Goal: Information Seeking & Learning: Learn about a topic

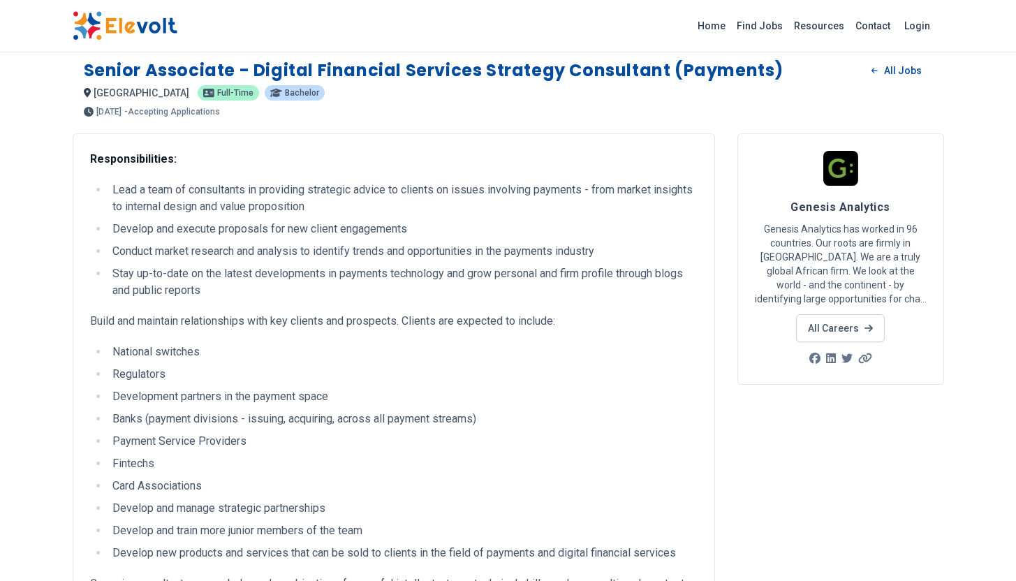
scroll to position [8, 0]
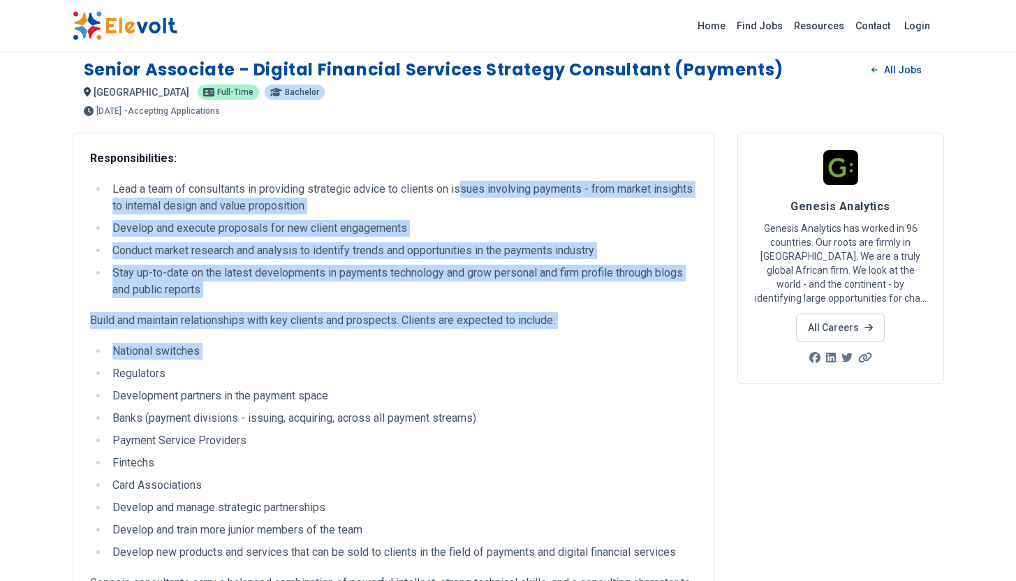
drag, startPoint x: 464, startPoint y: 188, endPoint x: 548, endPoint y: 364, distance: 195.5
click at [548, 364] on div "Responsibilities: Lead a team of consultants in providing strategic advice to c…" at bounding box center [393, 551] width 607 height 802
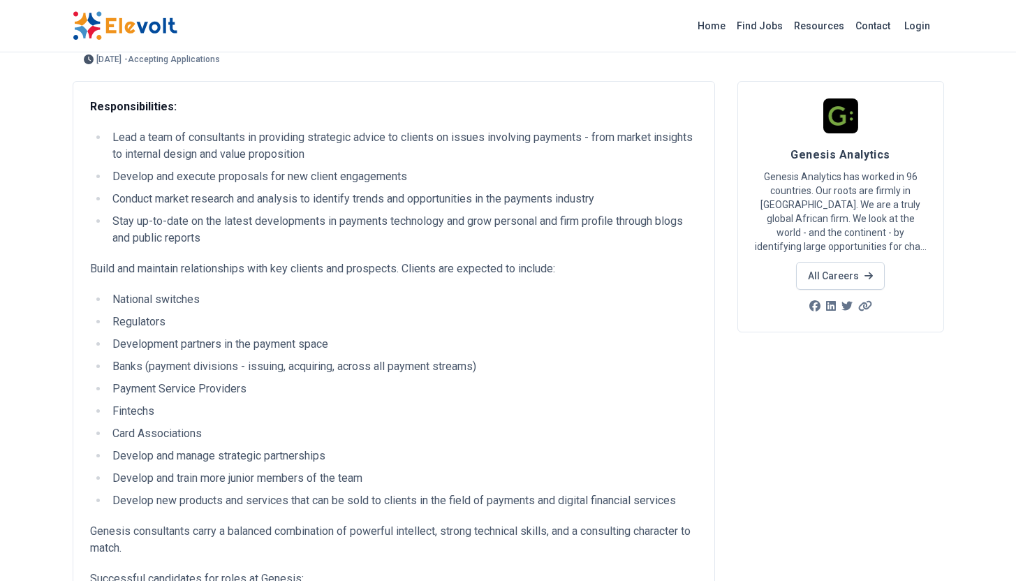
click at [548, 364] on li "Banks (payment divisions - issuing, acquiring, across all payment streams)" at bounding box center [402, 366] width 589 height 17
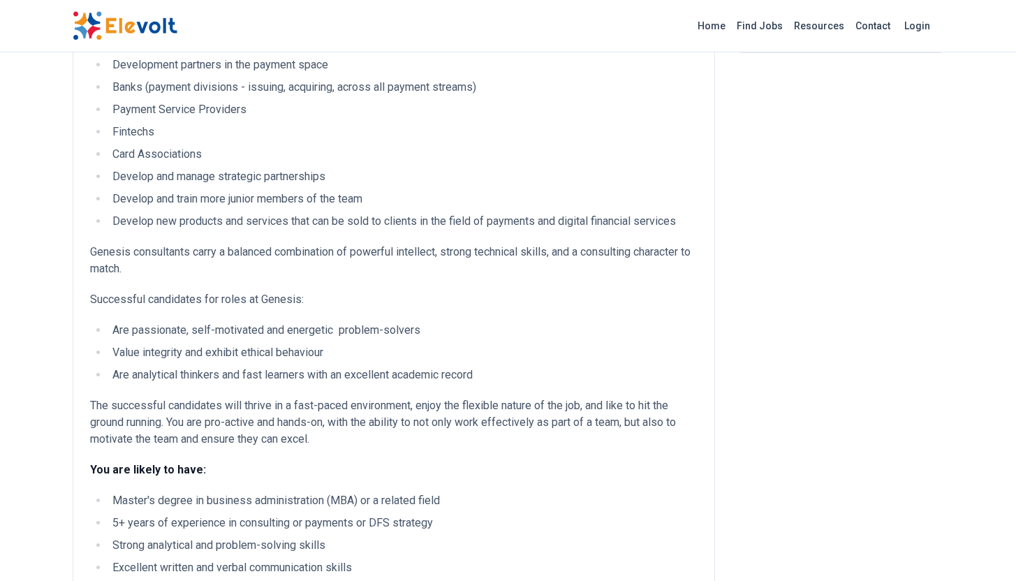
scroll to position [0, 0]
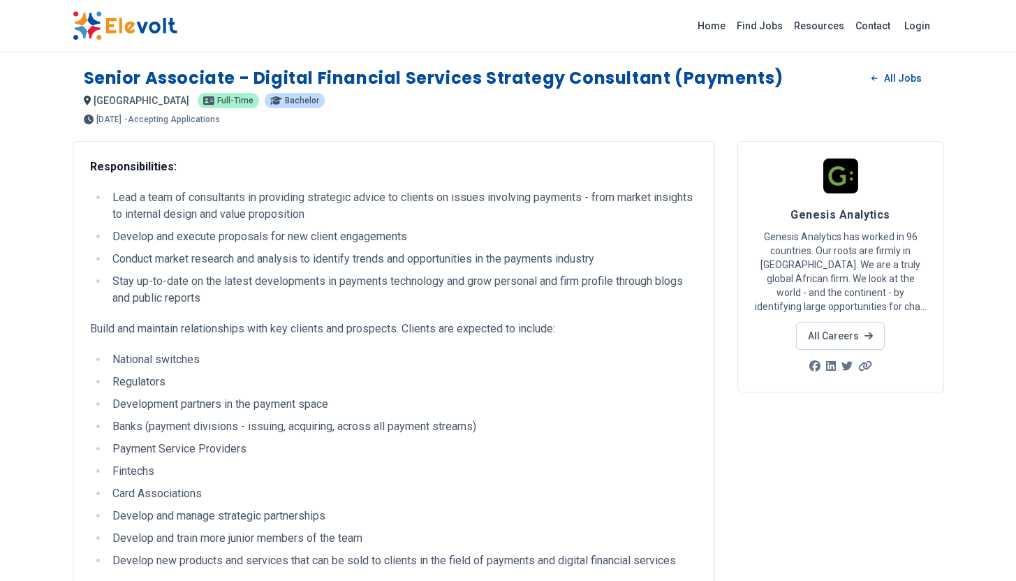
click at [98, 30] on img at bounding box center [125, 25] width 105 height 29
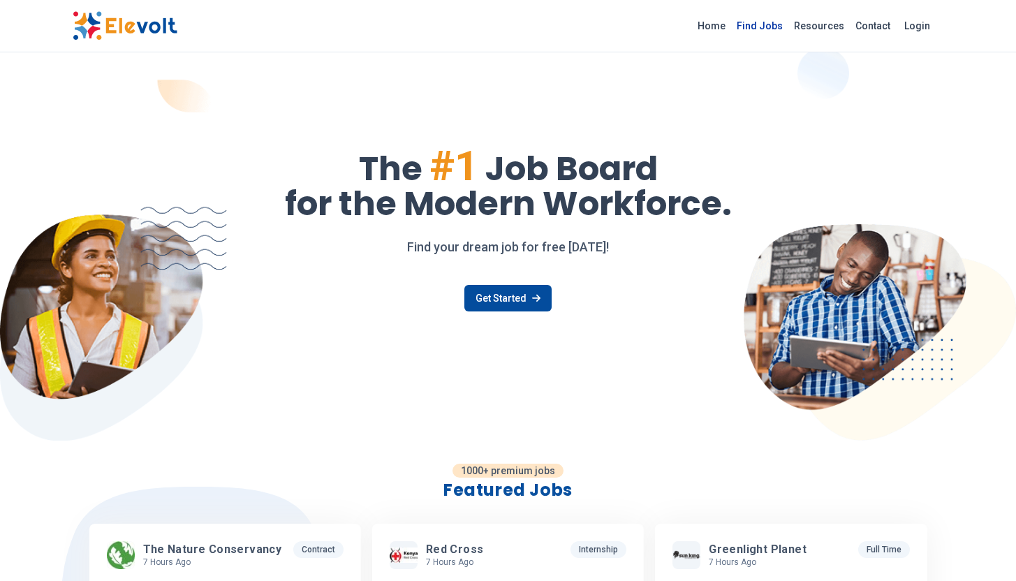
click at [764, 25] on link "Find Jobs" at bounding box center [759, 26] width 57 height 22
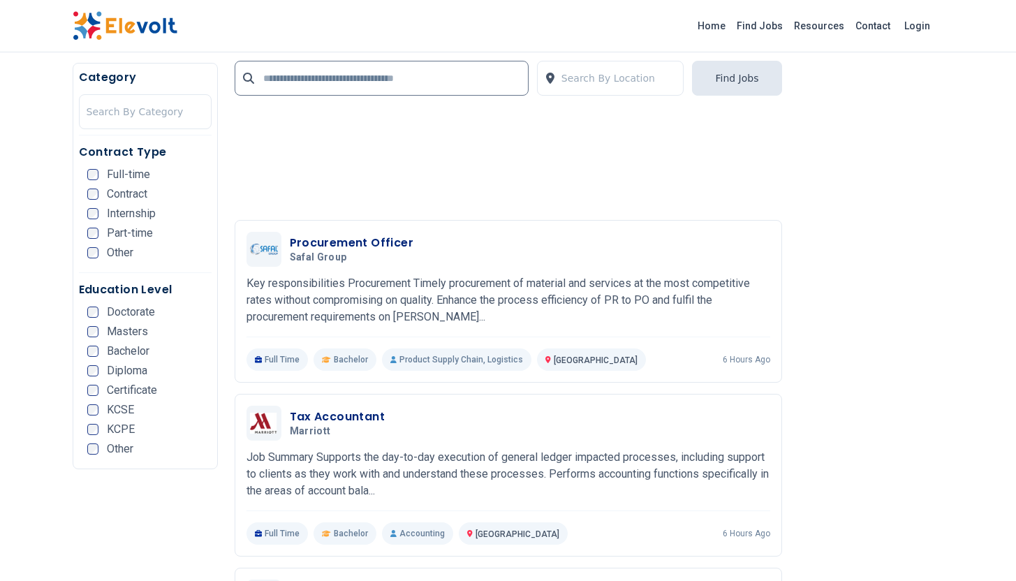
scroll to position [2169, 0]
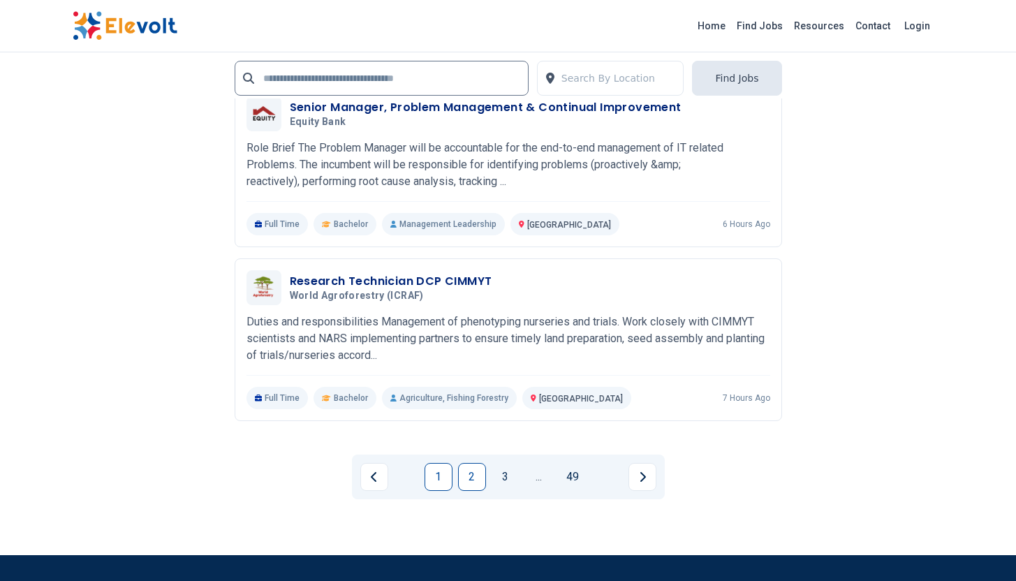
click at [463, 479] on link "2" at bounding box center [472, 477] width 28 height 28
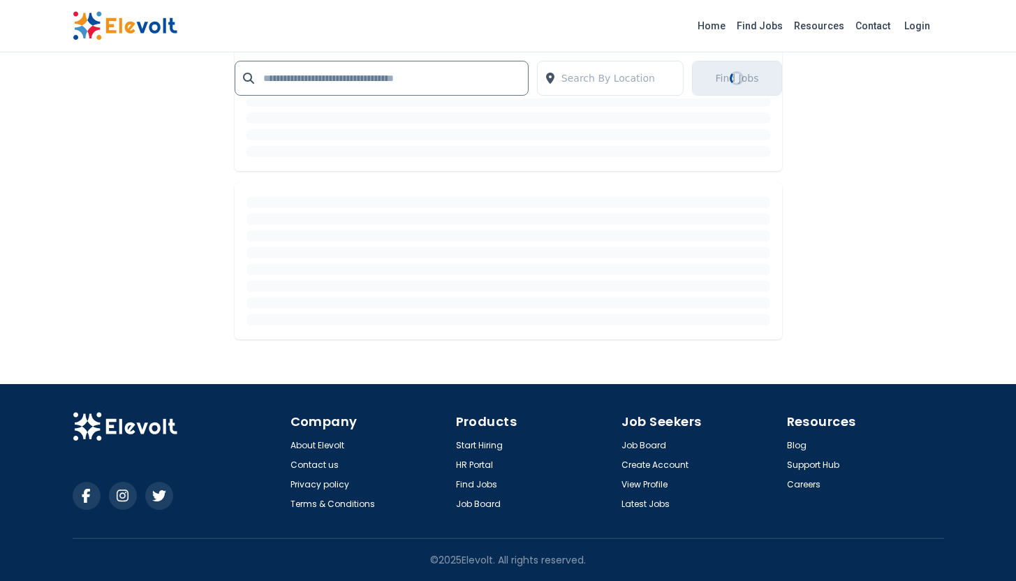
scroll to position [2519, 0]
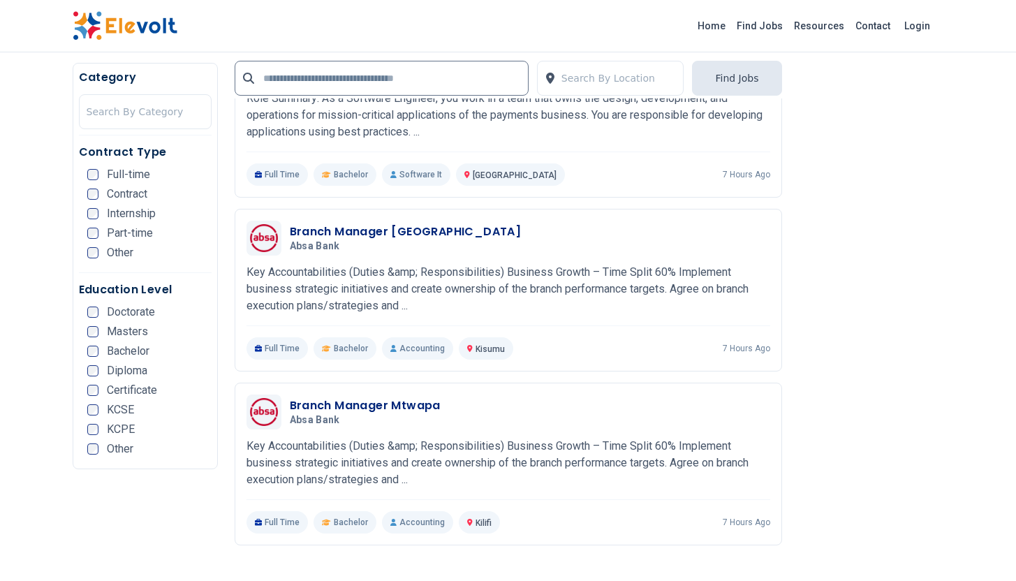
scroll to position [1705, 0]
